Goal: Task Accomplishment & Management: Manage account settings

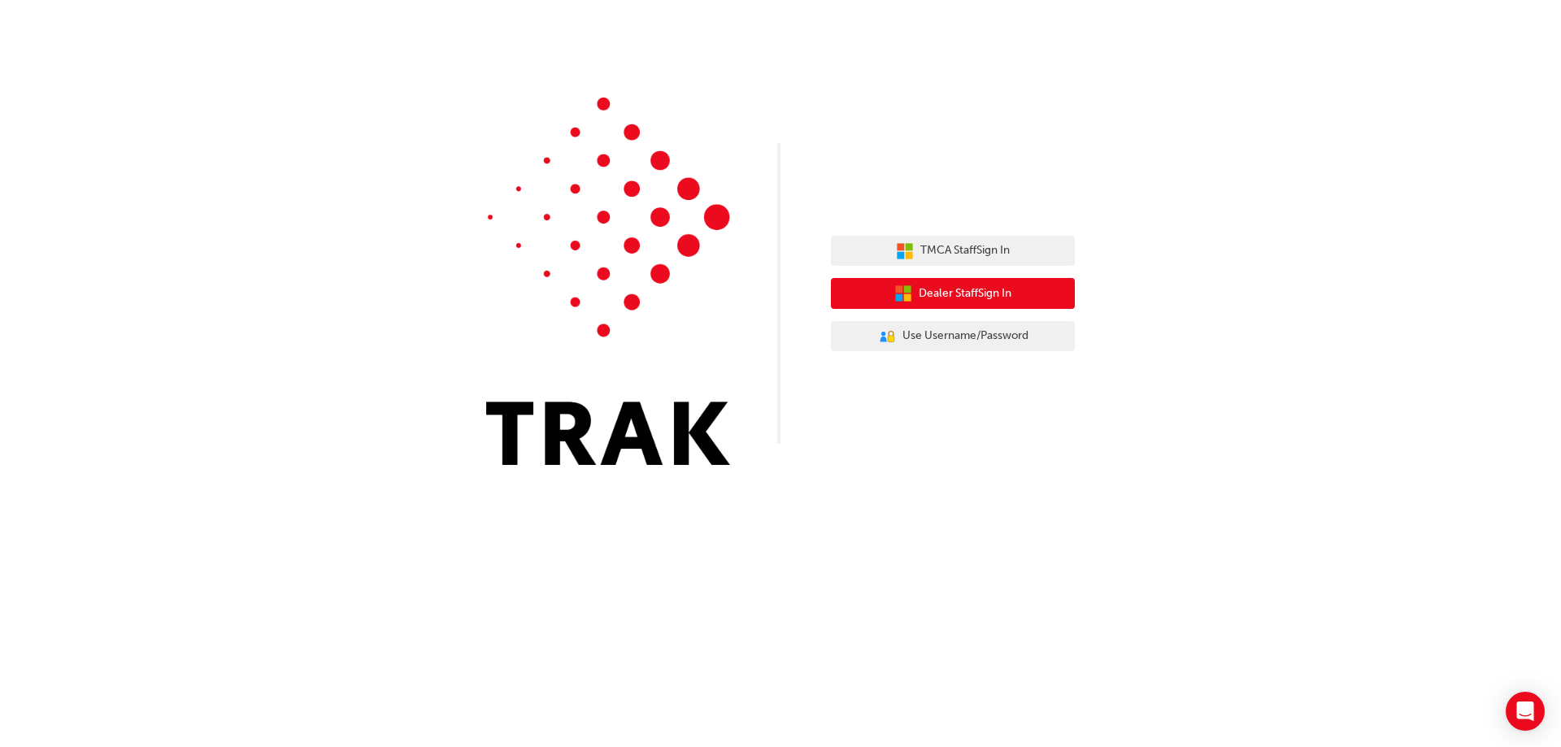
click at [1011, 289] on span "Dealer Staff Sign In" at bounding box center [964, 293] width 93 height 19
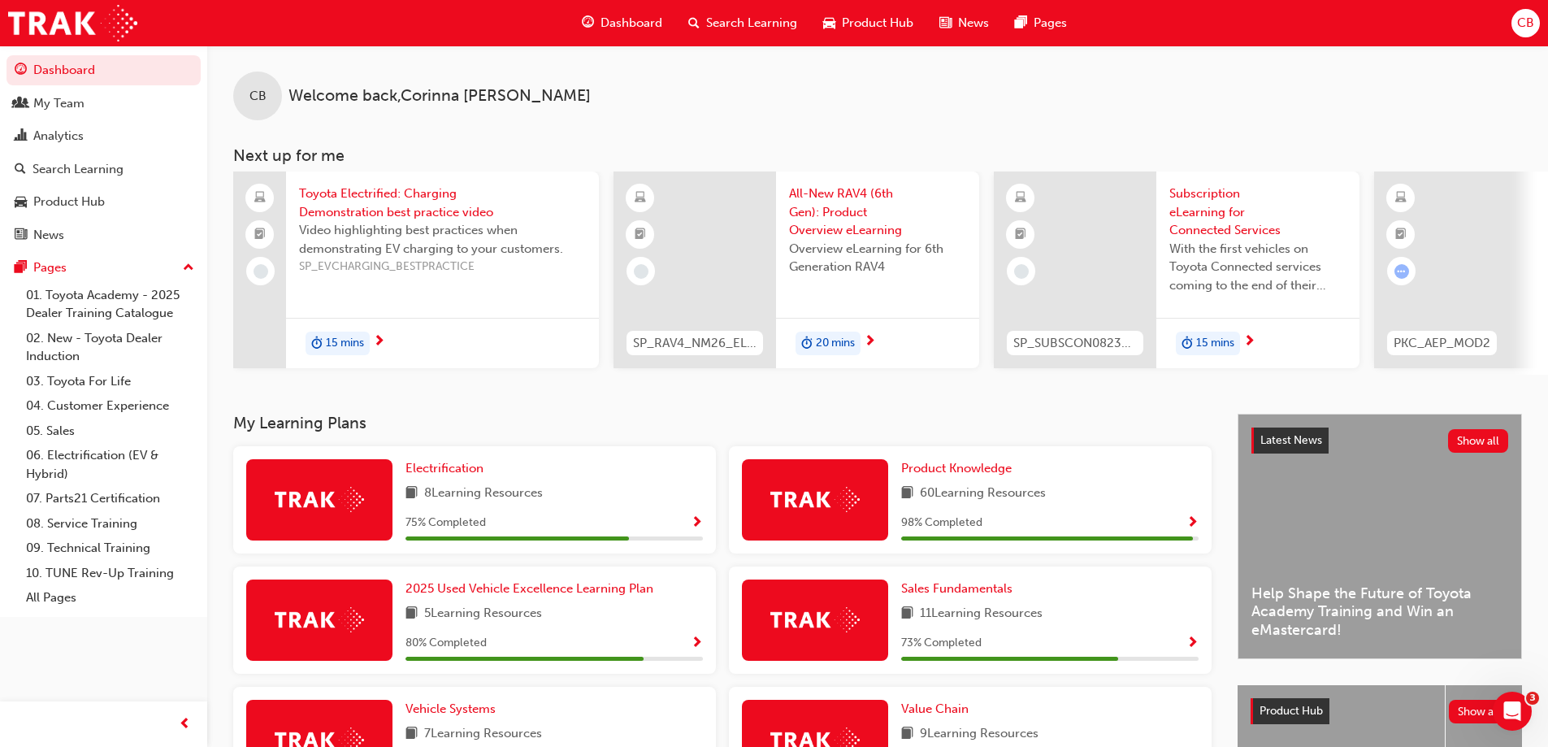
click at [650, 19] on span "Dashboard" at bounding box center [632, 23] width 62 height 19
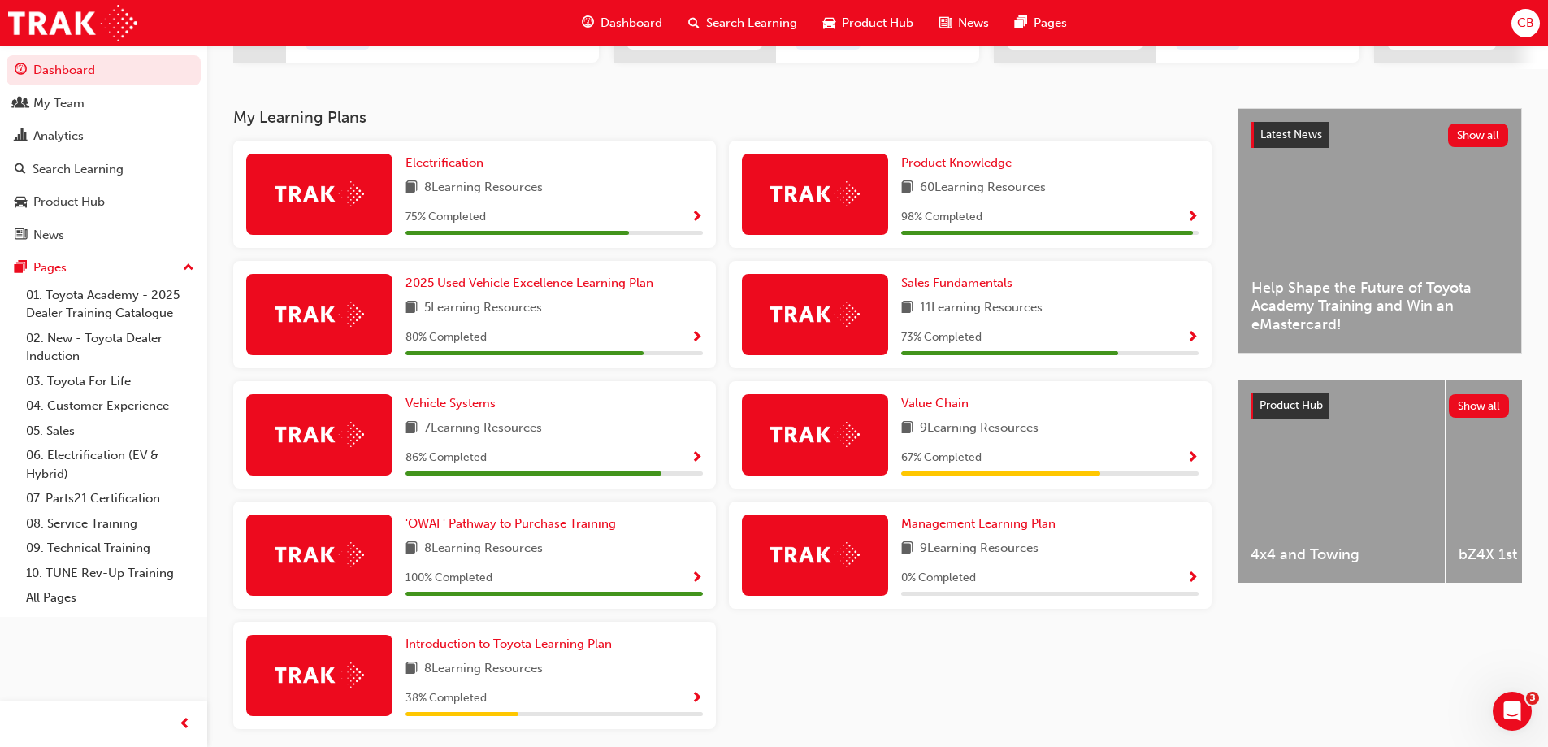
scroll to position [374, 0]
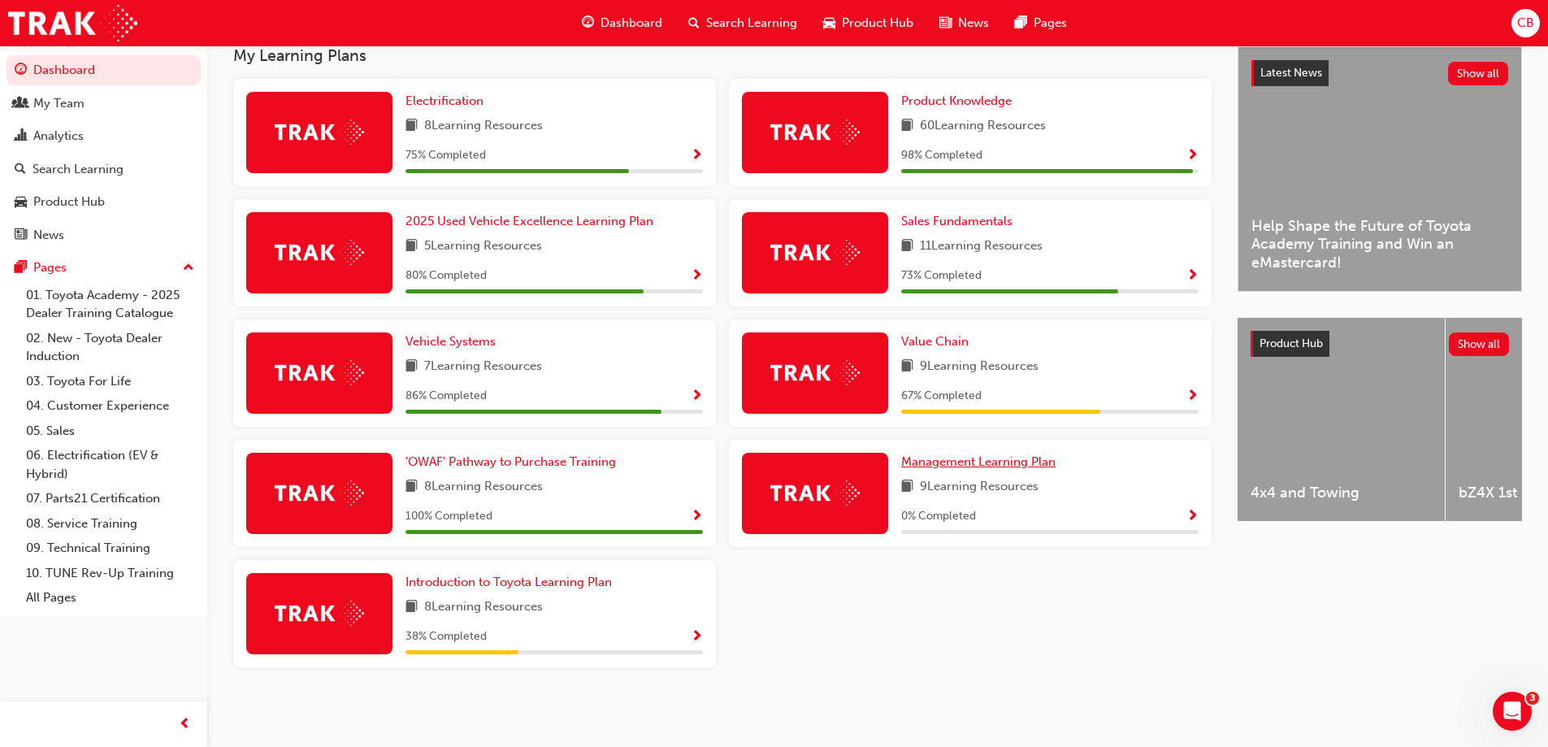
click at [955, 460] on span "Management Learning Plan" at bounding box center [978, 461] width 154 height 15
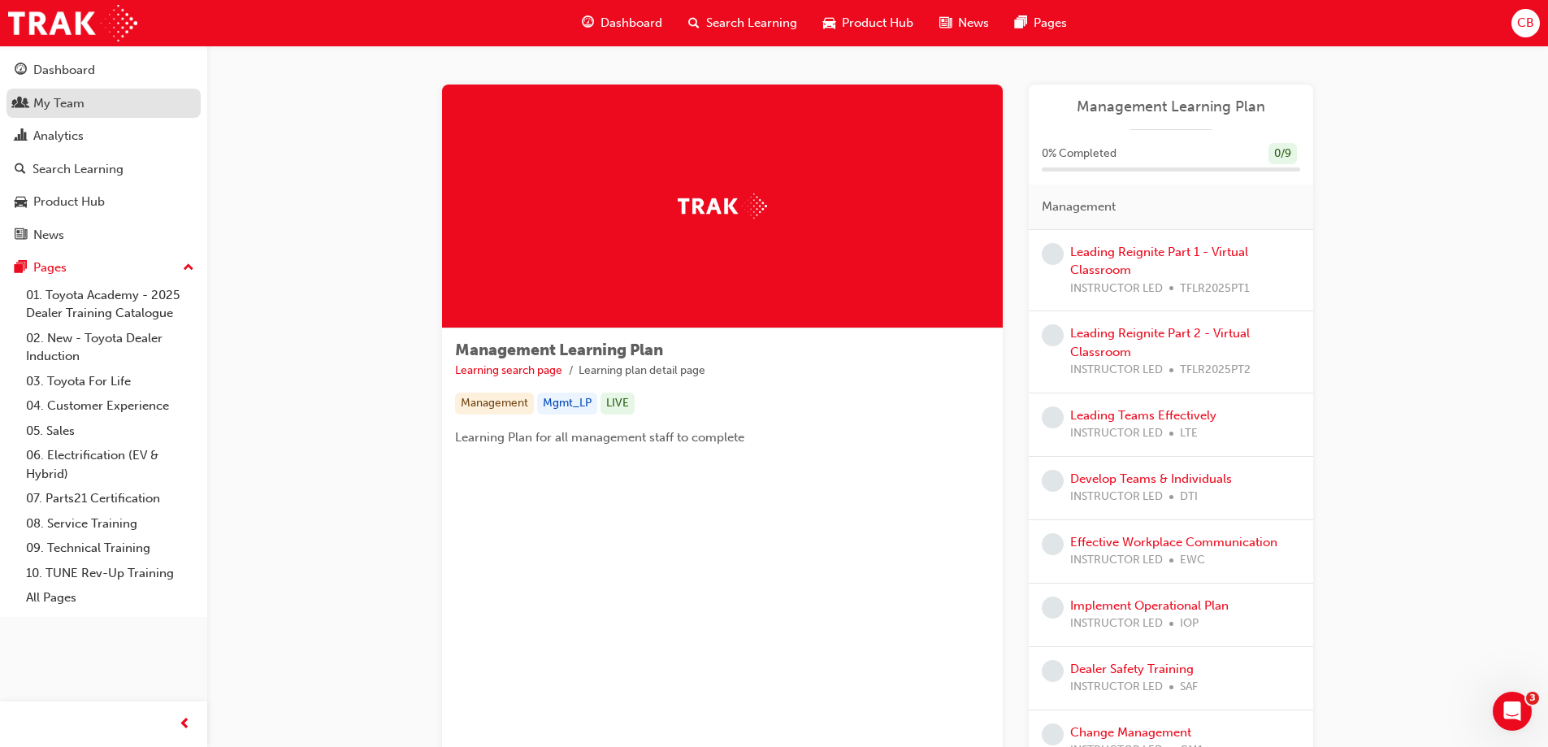
click at [64, 107] on div "My Team" at bounding box center [58, 103] width 51 height 19
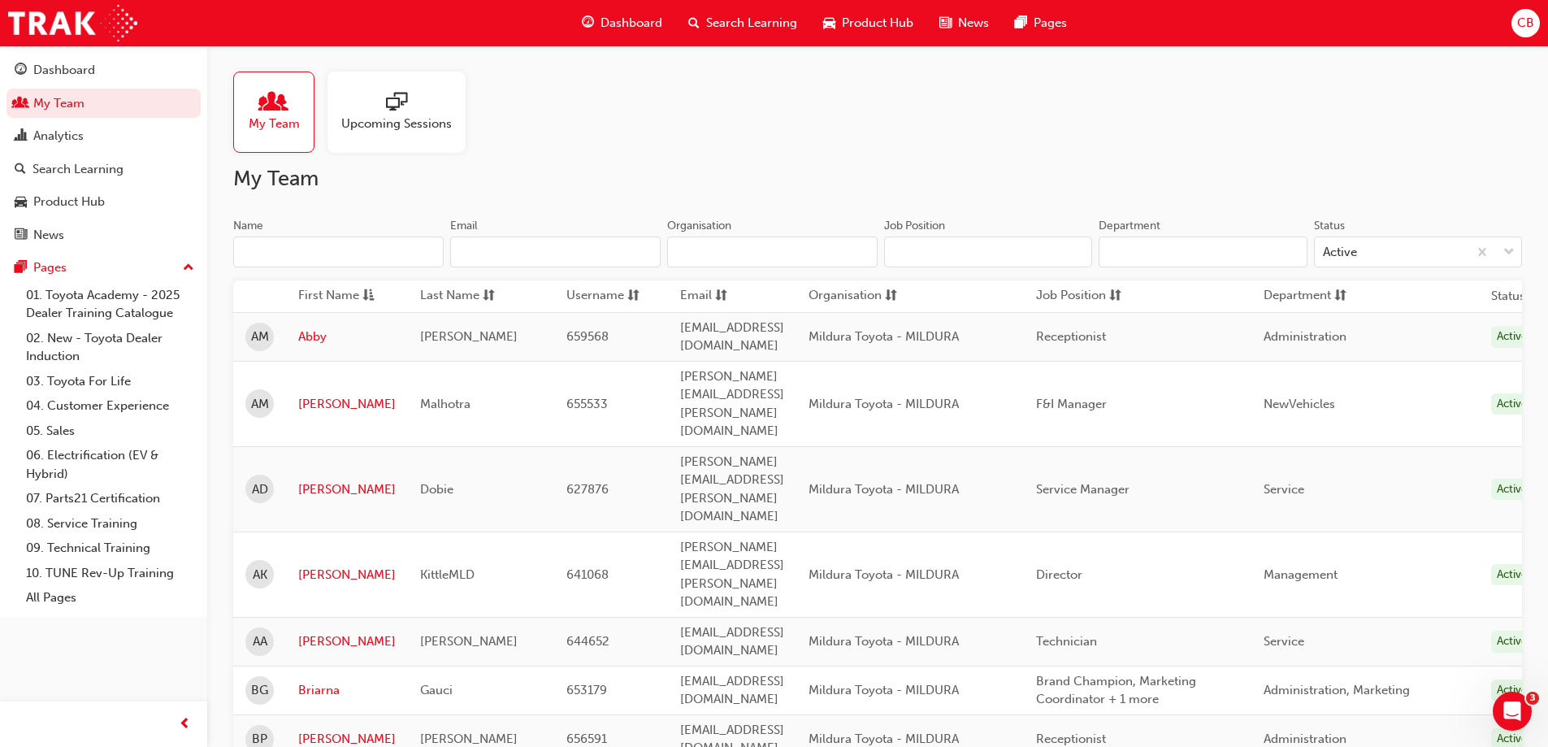
click at [263, 244] on input "Name" at bounding box center [338, 252] width 211 height 31
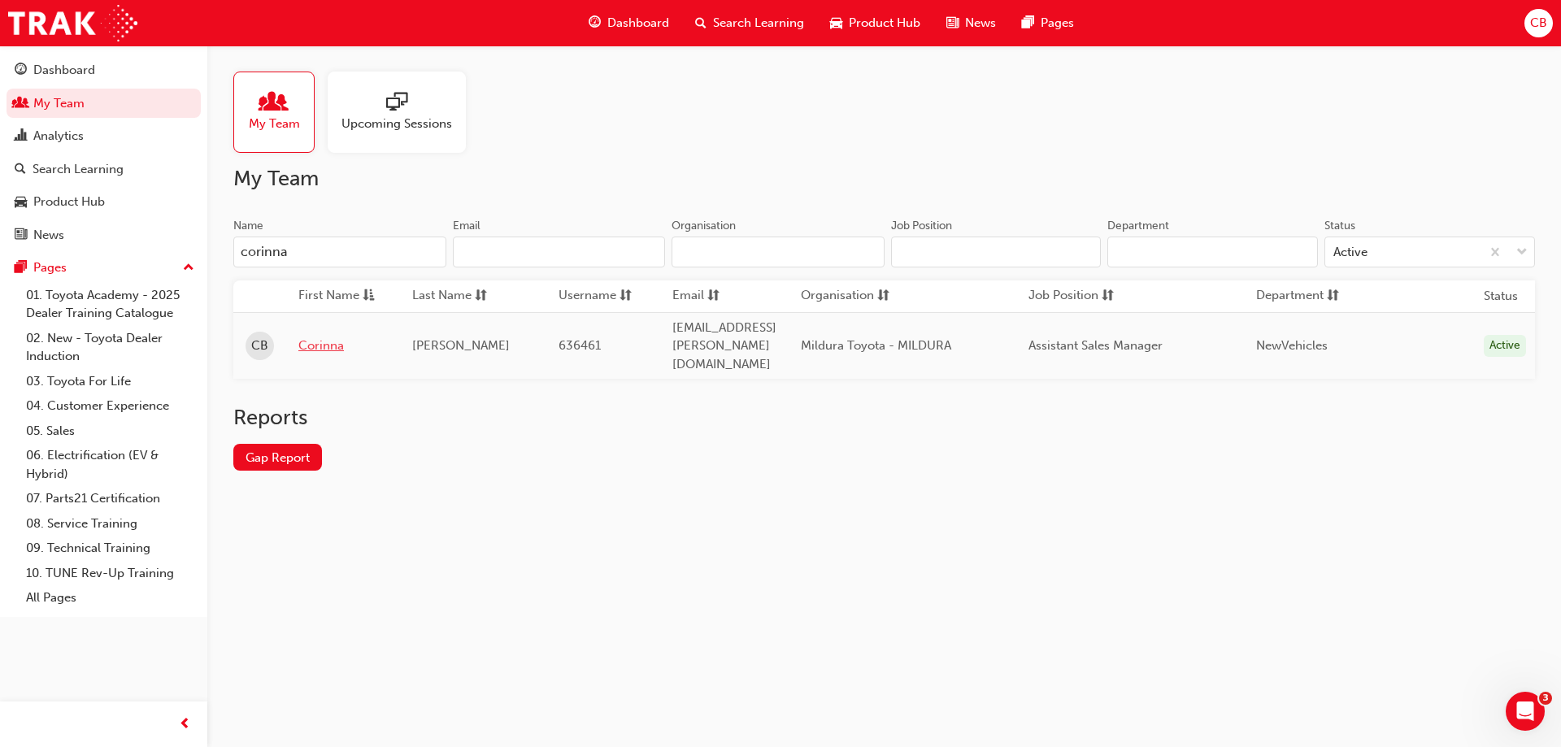
type input "corinna"
click at [330, 339] on link "Corinna" at bounding box center [342, 346] width 89 height 19
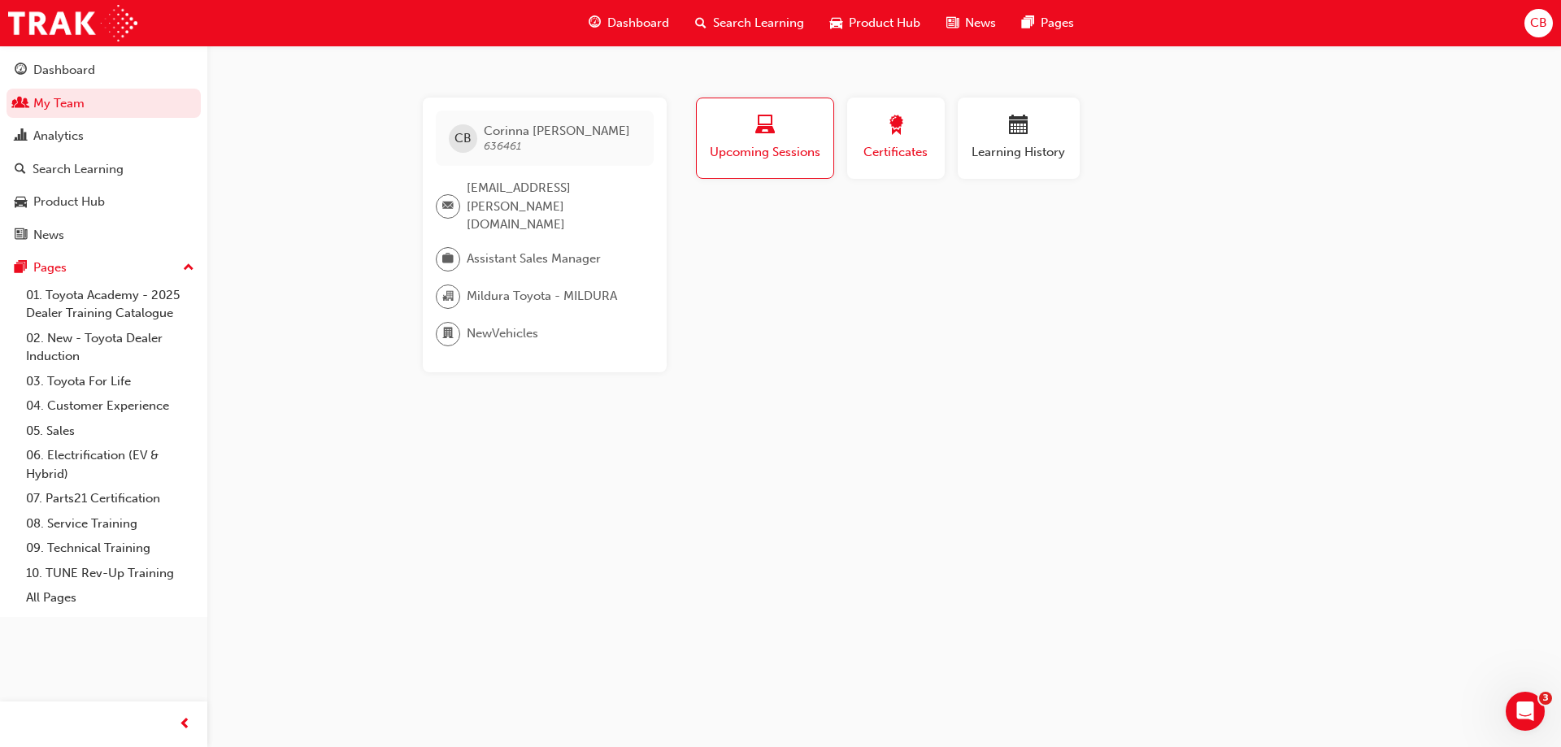
click at [890, 141] on div "Certificates" at bounding box center [895, 138] width 73 height 46
click at [1040, 146] on span "Learning History" at bounding box center [1019, 152] width 98 height 19
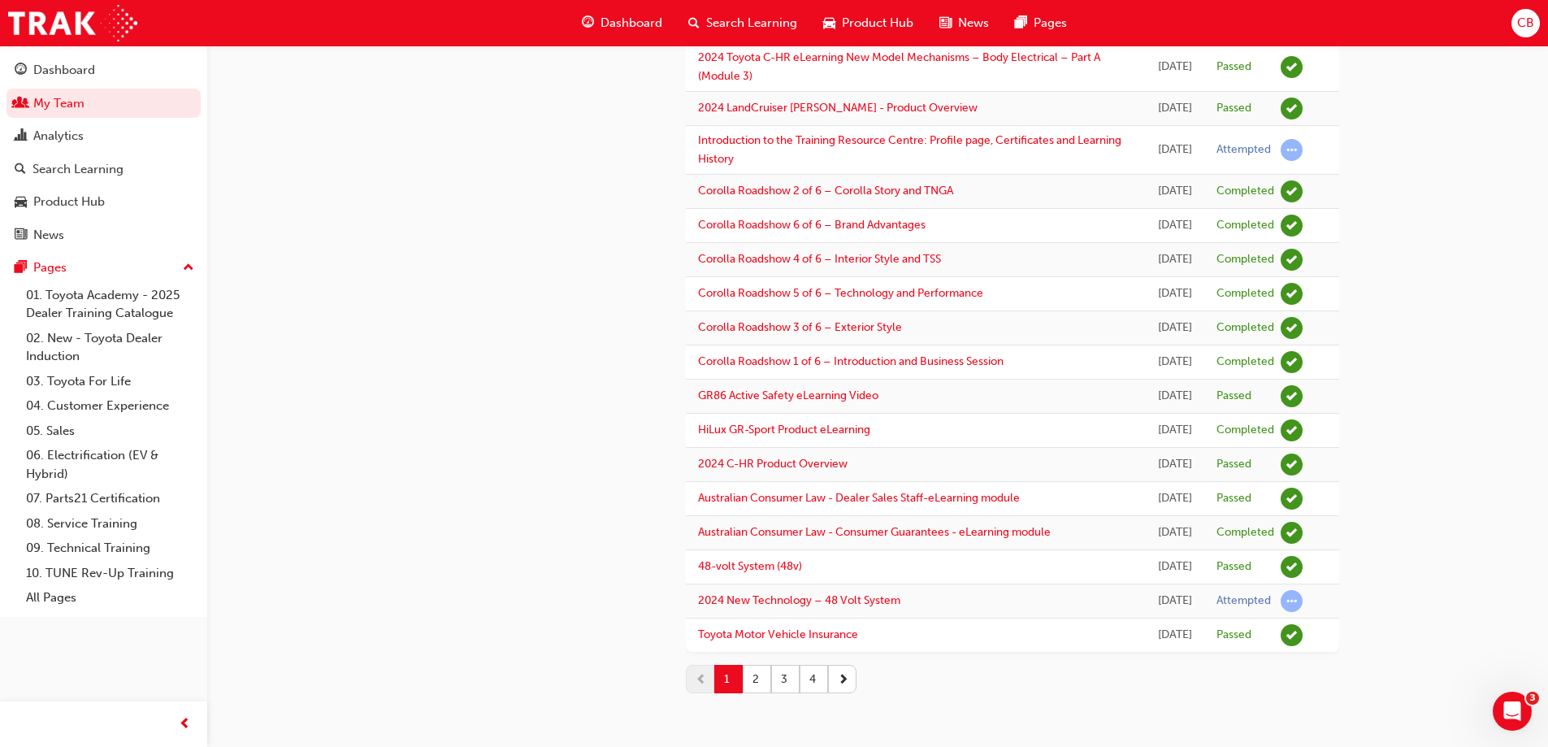
scroll to position [1976, 0]
click at [762, 680] on button "2" at bounding box center [757, 679] width 28 height 28
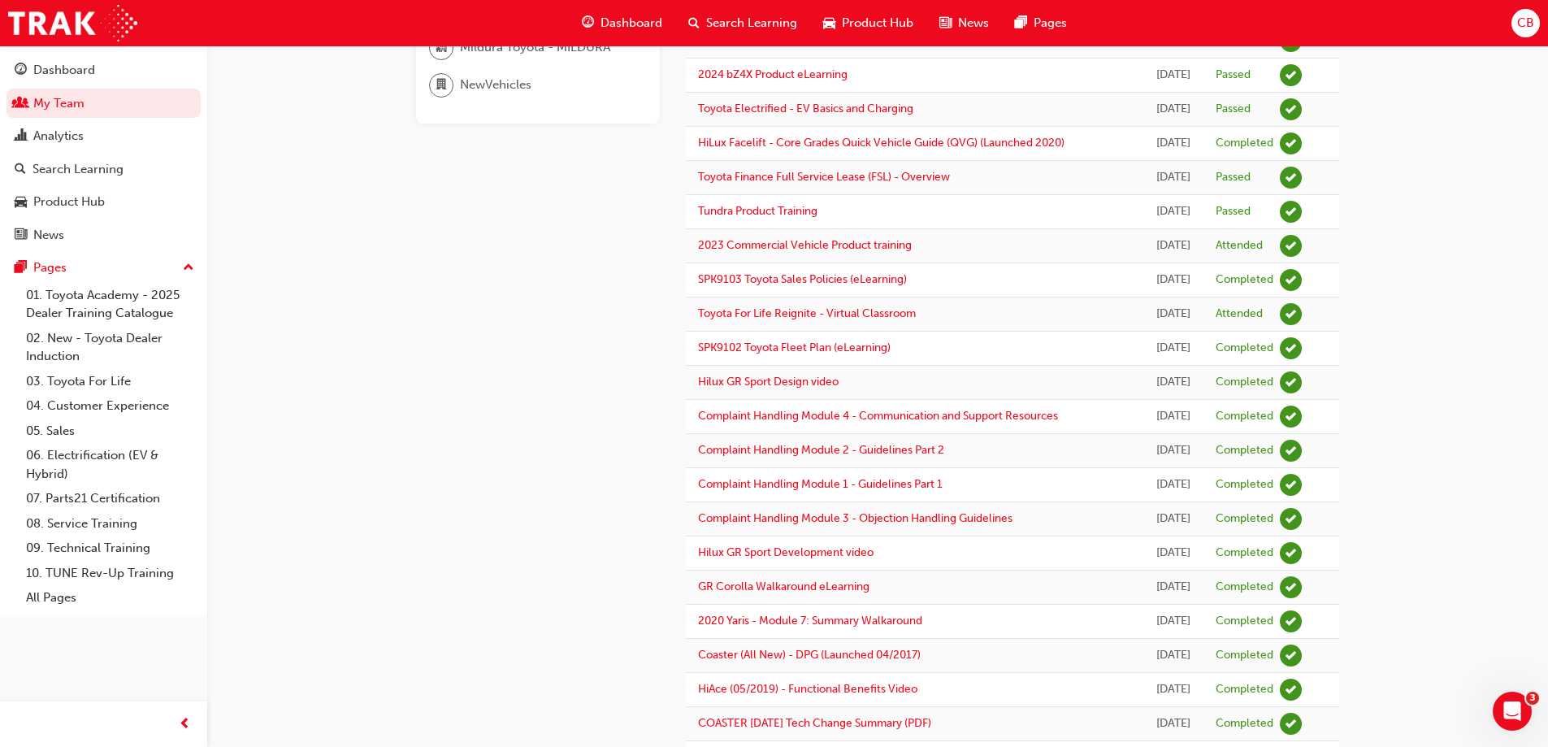
scroll to position [0, 0]
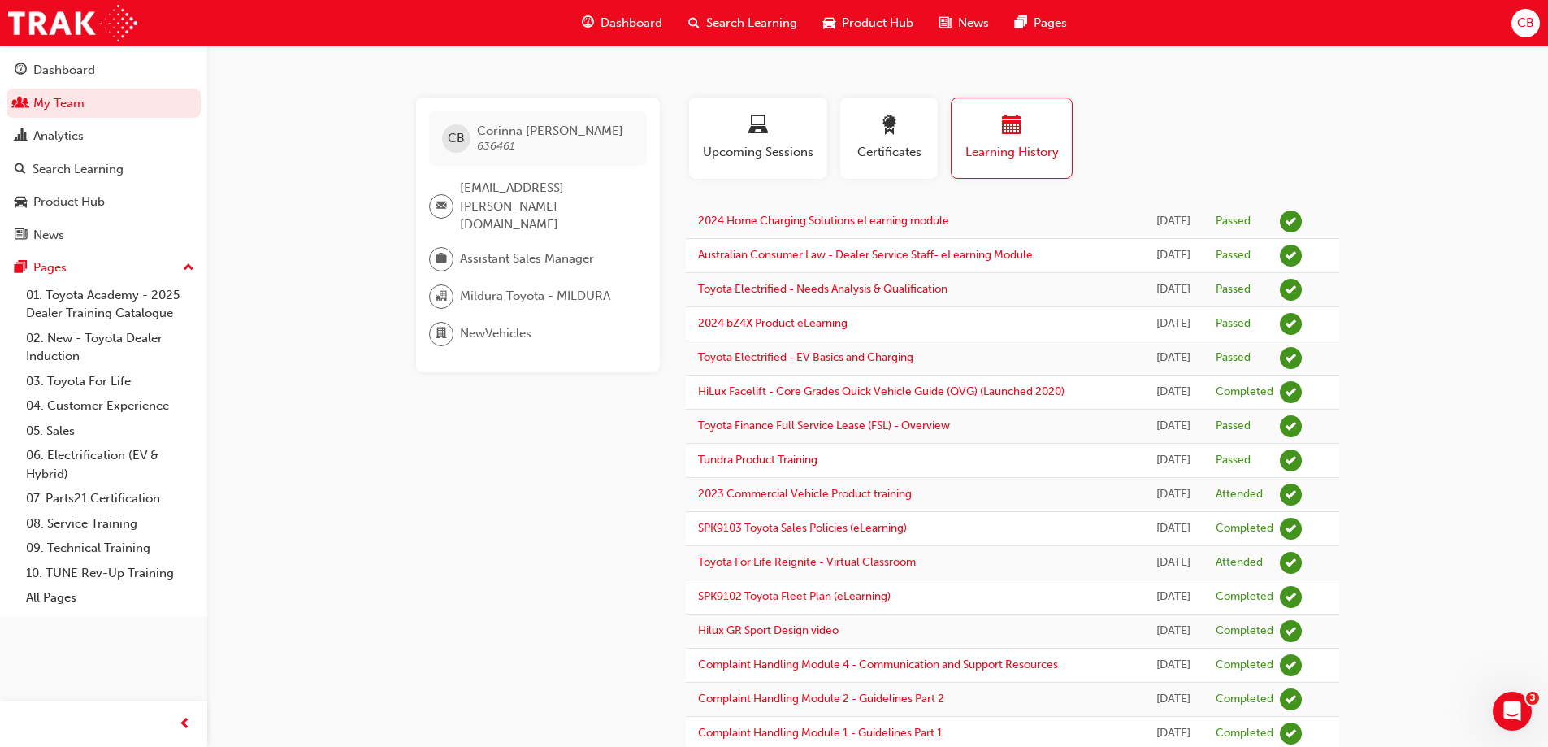
click at [610, 19] on span "Dashboard" at bounding box center [632, 23] width 62 height 19
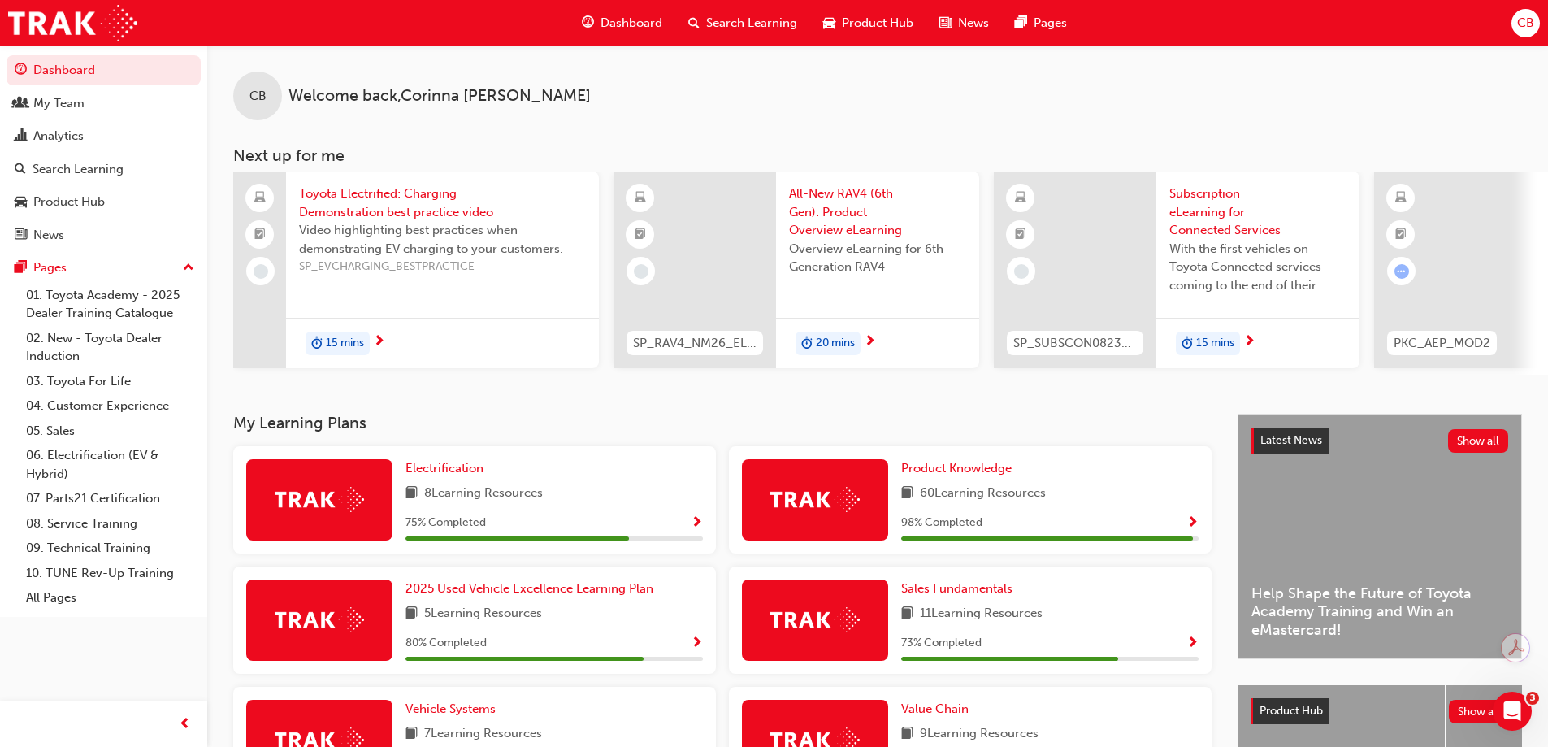
scroll to position [374, 0]
